Goal: Task Accomplishment & Management: Complete application form

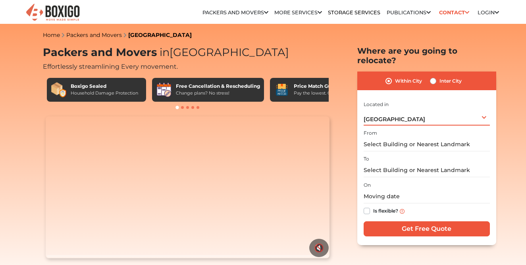
click at [400, 109] on div "Bengaluru Select City Bangalore Bengaluru Bhopal Bhubaneswar Chennai Coimbatore…" at bounding box center [427, 117] width 126 height 17
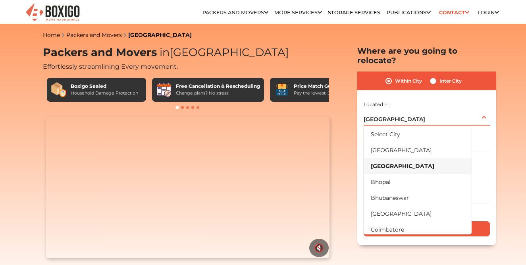
click at [400, 109] on div "Bengaluru Select City Bangalore Bengaluru Bhopal Bhubaneswar Chennai Coimbatore…" at bounding box center [427, 117] width 126 height 17
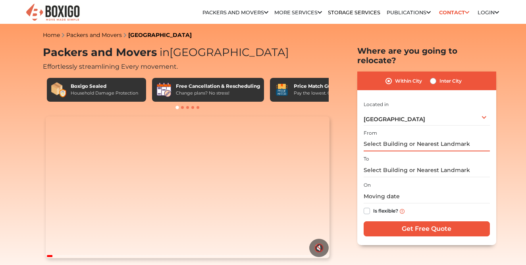
click at [396, 137] on input "text" at bounding box center [427, 144] width 126 height 14
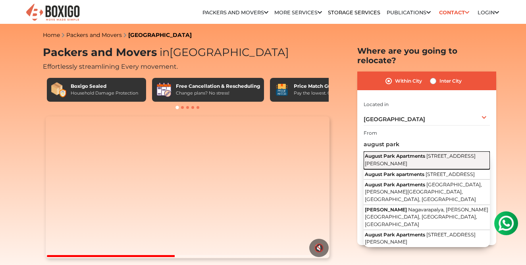
click at [415, 163] on button "August Park Apartments 1st A Cross Road, Nagavarapalya, C V Raman Nagar, Bengal…" at bounding box center [427, 160] width 126 height 18
type input "August Park Apartments, 1st A Cross Road, Nagavarapalya, C V Raman Nagar, Benga…"
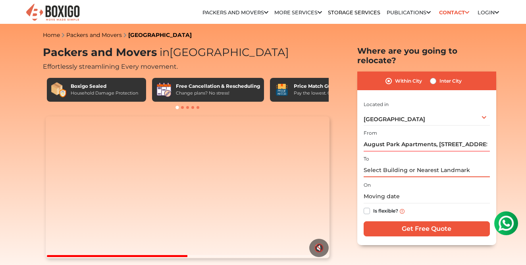
click at [404, 163] on input "text" at bounding box center [427, 170] width 126 height 14
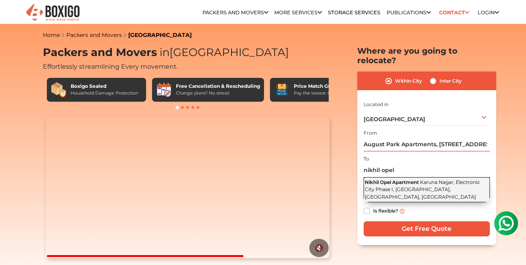
click at [408, 179] on span "Nikhil Opel Apartment" at bounding box center [392, 182] width 54 height 6
type input "Nikhil Opel Apartment, Karuna Nagar, Electronic City Phase I, Electronic City, …"
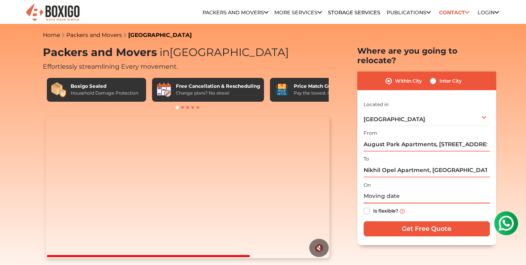
click at [394, 190] on input "text" at bounding box center [427, 197] width 126 height 14
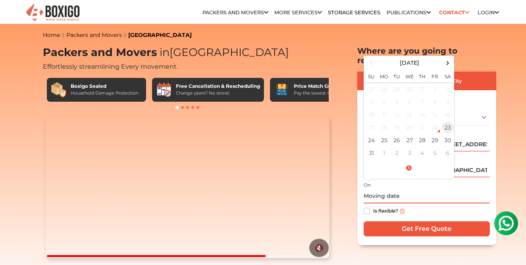
click at [444, 121] on td "23" at bounding box center [448, 127] width 13 height 13
type input "08/23/2025 8:03 PM"
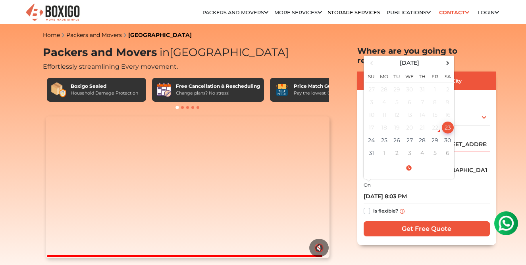
click at [373, 206] on label "Is flexible?" at bounding box center [385, 210] width 25 height 8
click at [364, 206] on input "Is flexible?" at bounding box center [367, 210] width 6 height 8
checkbox input "true"
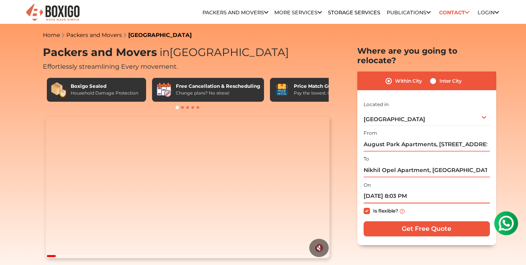
click at [429, 190] on input "08/23/2025 8:03 PM" at bounding box center [427, 197] width 126 height 14
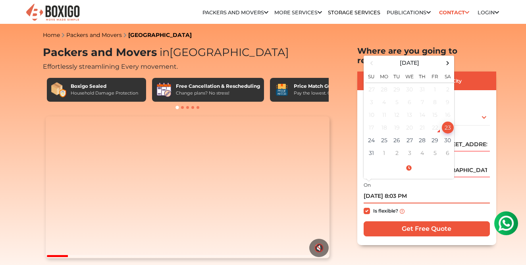
click at [409, 190] on input "08/23/2025 8:03 PM" at bounding box center [427, 197] width 126 height 14
click at [406, 190] on input "08/23/2025 8:03 PM" at bounding box center [427, 197] width 126 height 14
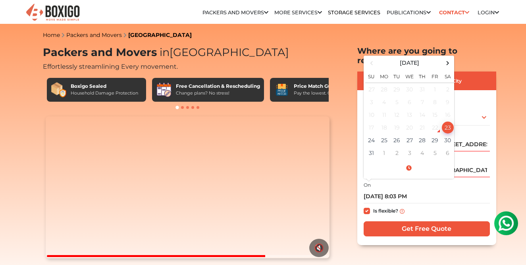
click at [414, 180] on div "On 08/23/2025 8:03 PM August 2025 Su Mo Tu We Th Fr Sa 27 28 29 30 31 1 2 3 4 5…" at bounding box center [427, 199] width 126 height 39
click at [407, 190] on input "08/23/2025 8:03 PM" at bounding box center [427, 197] width 126 height 14
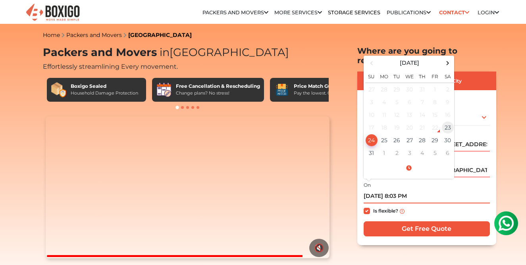
click at [443, 121] on td "23" at bounding box center [448, 127] width 13 height 13
click at [401, 190] on input "08/23/2025 8:03 PM" at bounding box center [427, 197] width 126 height 14
click at [398, 190] on input "08/23/2025 8:03 PM" at bounding box center [427, 197] width 126 height 14
click at [417, 190] on input "08/23/2025 10:03 PM" at bounding box center [427, 197] width 126 height 14
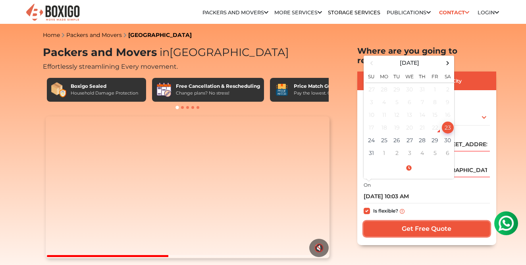
type input "08/23/2025 8:03 PM"
click at [419, 221] on input "Get Free Quote" at bounding box center [427, 228] width 126 height 15
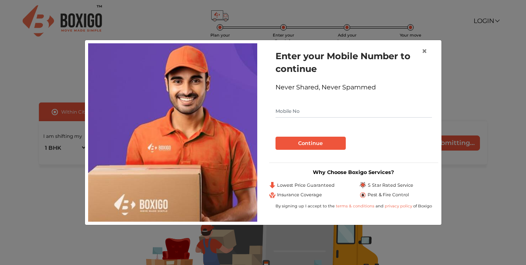
click at [303, 119] on form "Enter your Mobile Number to continue Never Shared, Never Spammed Continue" at bounding box center [354, 100] width 157 height 100
click at [302, 113] on input "text" at bounding box center [354, 111] width 157 height 13
type input "8721825944"
click at [303, 139] on button "Continue" at bounding box center [311, 144] width 70 height 14
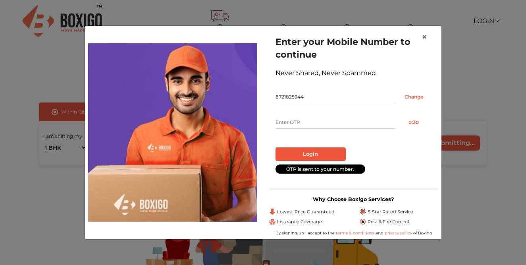
click at [294, 116] on input "text" at bounding box center [336, 122] width 120 height 13
type input "3843"
click at [296, 148] on button "Login" at bounding box center [311, 154] width 70 height 14
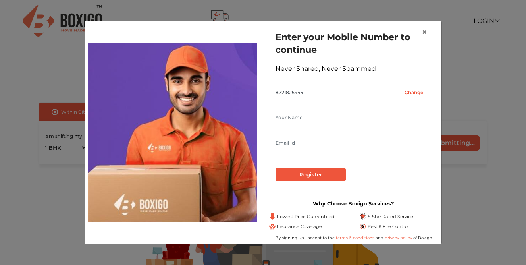
click at [287, 122] on input "text" at bounding box center [354, 117] width 157 height 13
type input "kaushal"
type input "[EMAIL_ADDRESS][DOMAIN_NAME]"
click at [276, 168] on input "Register" at bounding box center [311, 175] width 70 height 14
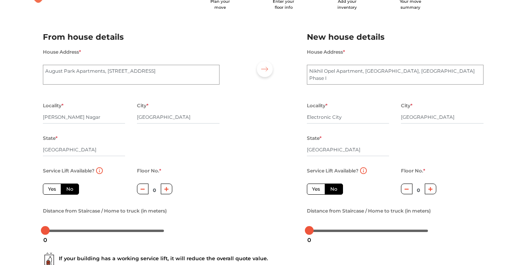
scroll to position [43, 0]
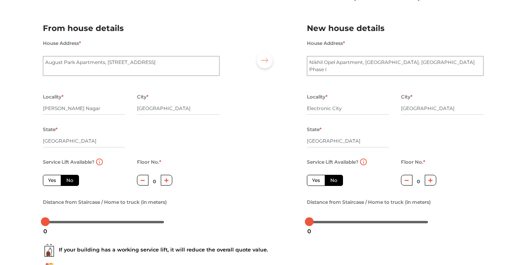
click at [55, 180] on label "Yes" at bounding box center [52, 180] width 18 height 11
click at [53, 180] on input "Yes" at bounding box center [50, 179] width 5 height 5
radio input "true"
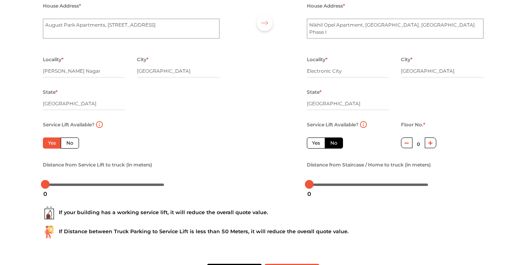
click at [73, 143] on label "No" at bounding box center [70, 142] width 18 height 11
click at [72, 143] on input "No" at bounding box center [68, 141] width 5 height 5
radio input "true"
click at [44, 144] on label "Yes" at bounding box center [52, 142] width 18 height 11
click at [48, 144] on input "Yes" at bounding box center [50, 141] width 5 height 5
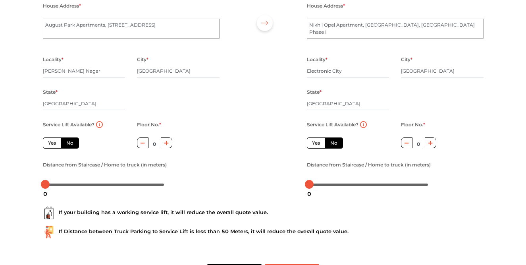
radio input "true"
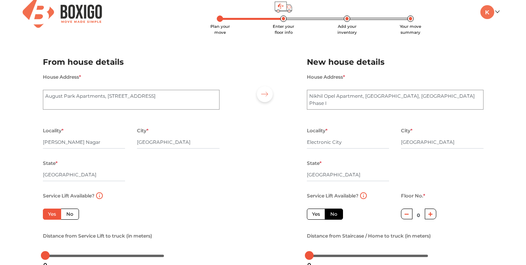
scroll to position [7, 0]
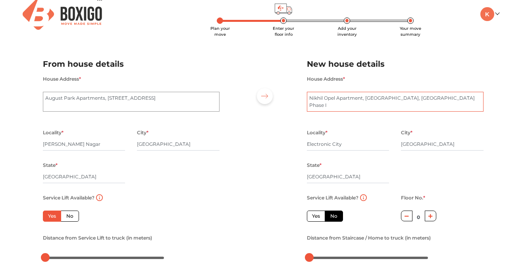
click at [353, 97] on textarea "Nikhil Opel Apartment, [GEOGRAPHIC_DATA], [GEOGRAPHIC_DATA] Phase I" at bounding box center [395, 102] width 177 height 20
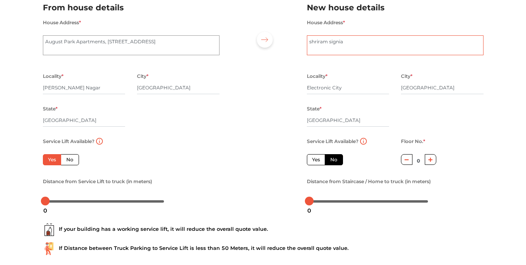
scroll to position [85, 0]
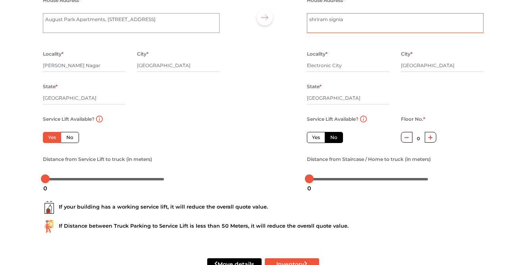
type textarea "shriram signia"
click at [321, 137] on label "Yes" at bounding box center [316, 137] width 18 height 11
click at [317, 137] on input "Yes" at bounding box center [314, 136] width 5 height 5
radio input "false"
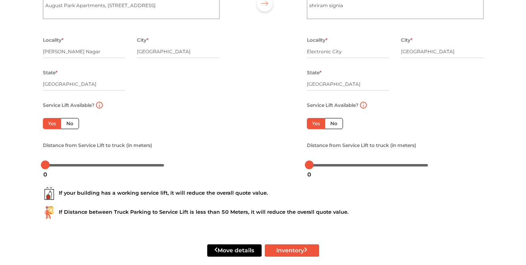
scroll to position [111, 0]
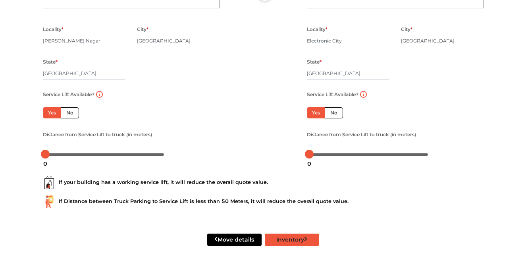
click at [288, 236] on button "Inventory" at bounding box center [292, 240] width 54 height 12
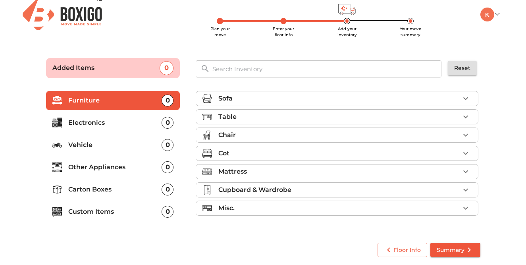
scroll to position [6, 0]
click at [255, 156] on div "Cot" at bounding box center [340, 154] width 242 height 10
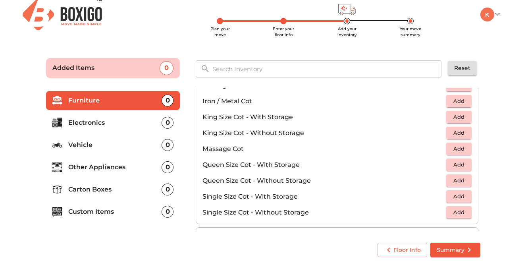
scroll to position [202, 0]
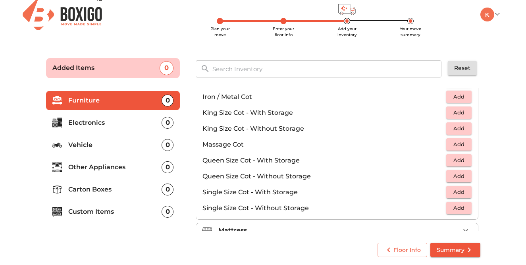
click at [458, 162] on span "Add" at bounding box center [459, 160] width 17 height 9
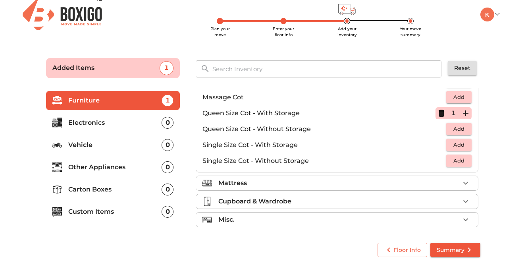
scroll to position [252, 0]
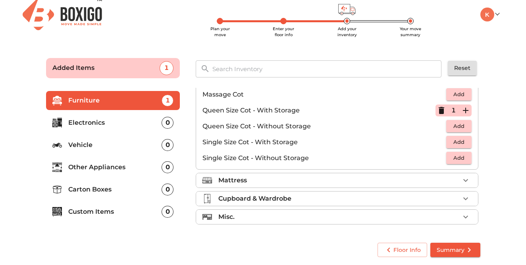
click at [446, 256] on button "Summary" at bounding box center [456, 250] width 50 height 15
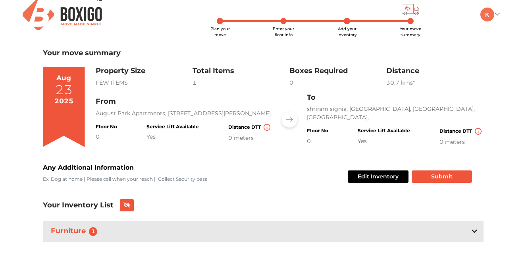
scroll to position [12, 0]
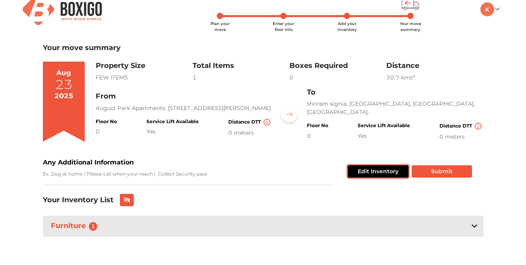
click at [372, 168] on button "Edit Inventory" at bounding box center [378, 171] width 61 height 12
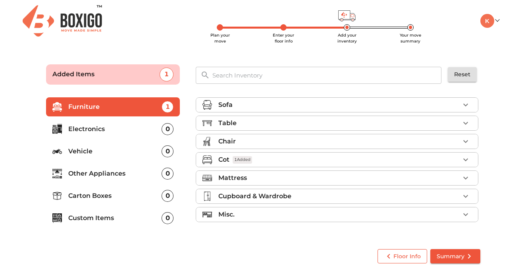
click at [398, 255] on span "Floor Info" at bounding box center [402, 256] width 37 height 10
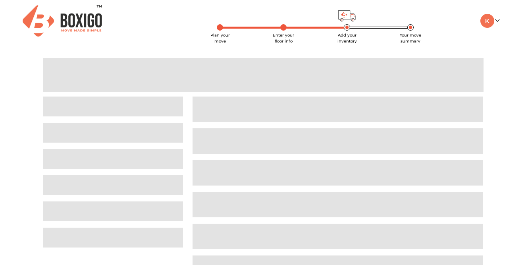
scroll to position [27, 0]
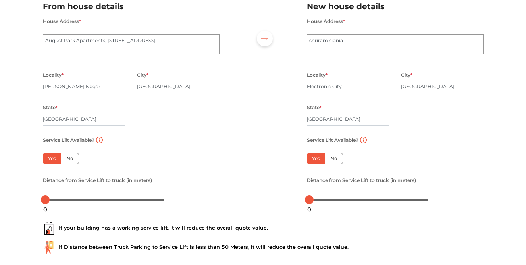
scroll to position [79, 0]
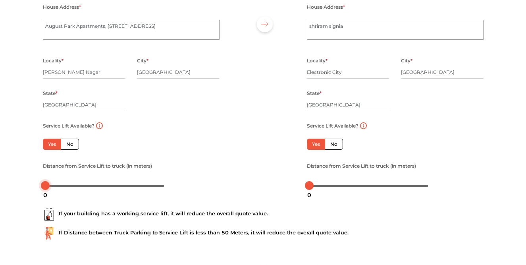
click at [60, 187] on div at bounding box center [104, 185] width 119 height 5
click at [53, 187] on div at bounding box center [56, 185] width 9 height 9
drag, startPoint x: 310, startPoint y: 186, endPoint x: 322, endPoint y: 187, distance: 11.5
click at [322, 187] on div at bounding box center [321, 185] width 9 height 9
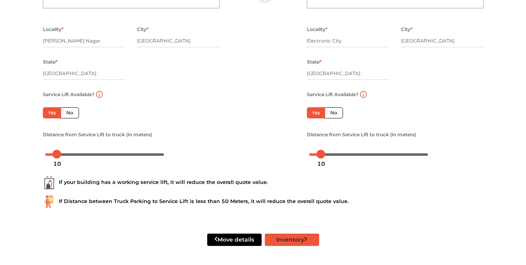
click at [280, 238] on button "Inventory" at bounding box center [292, 240] width 54 height 12
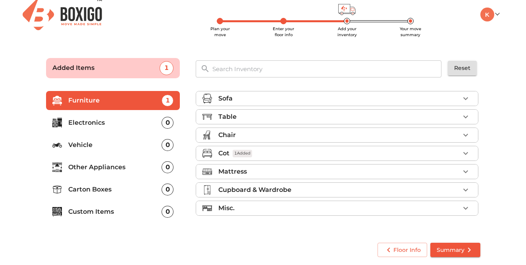
scroll to position [6, 0]
click at [474, 249] on button "Summary" at bounding box center [456, 250] width 50 height 15
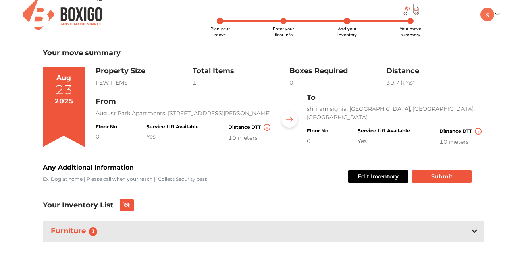
scroll to position [12, 0]
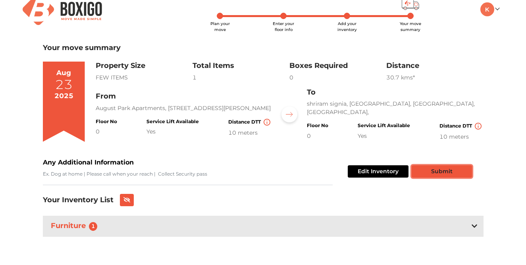
click at [430, 168] on button "Submit" at bounding box center [442, 171] width 60 height 12
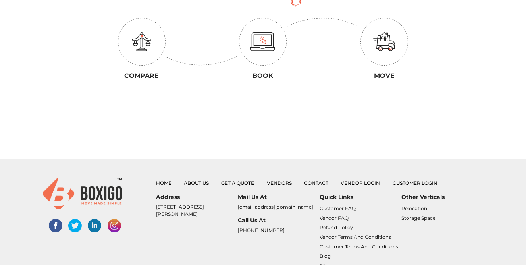
scroll to position [215, 0]
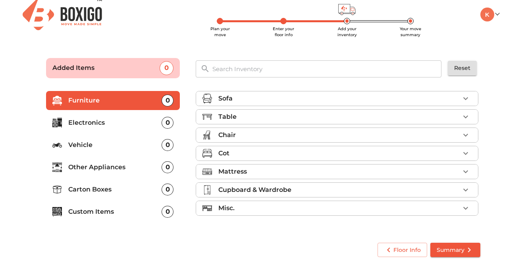
scroll to position [6, 0]
